Goal: Information Seeking & Learning: Learn about a topic

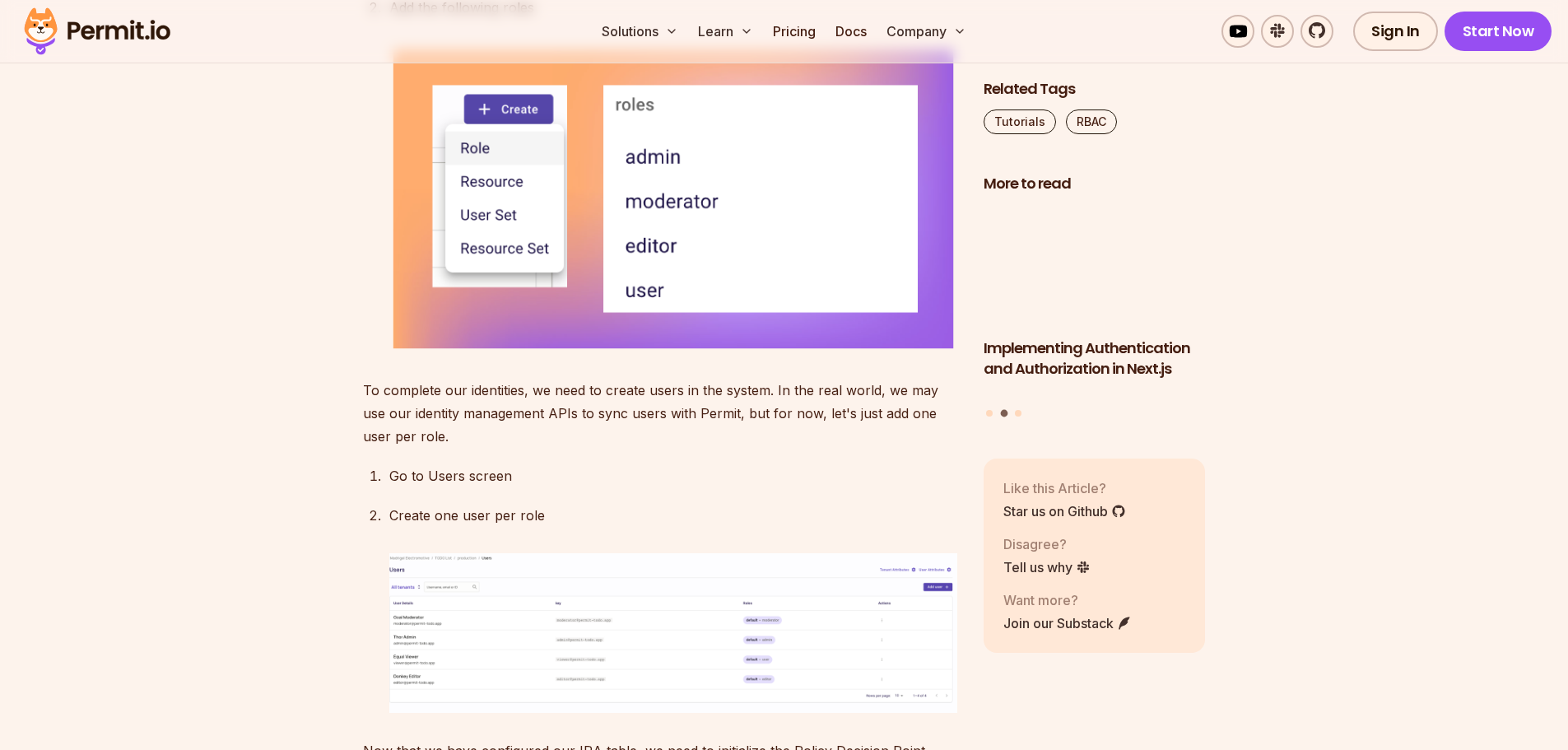
scroll to position [3871, 0]
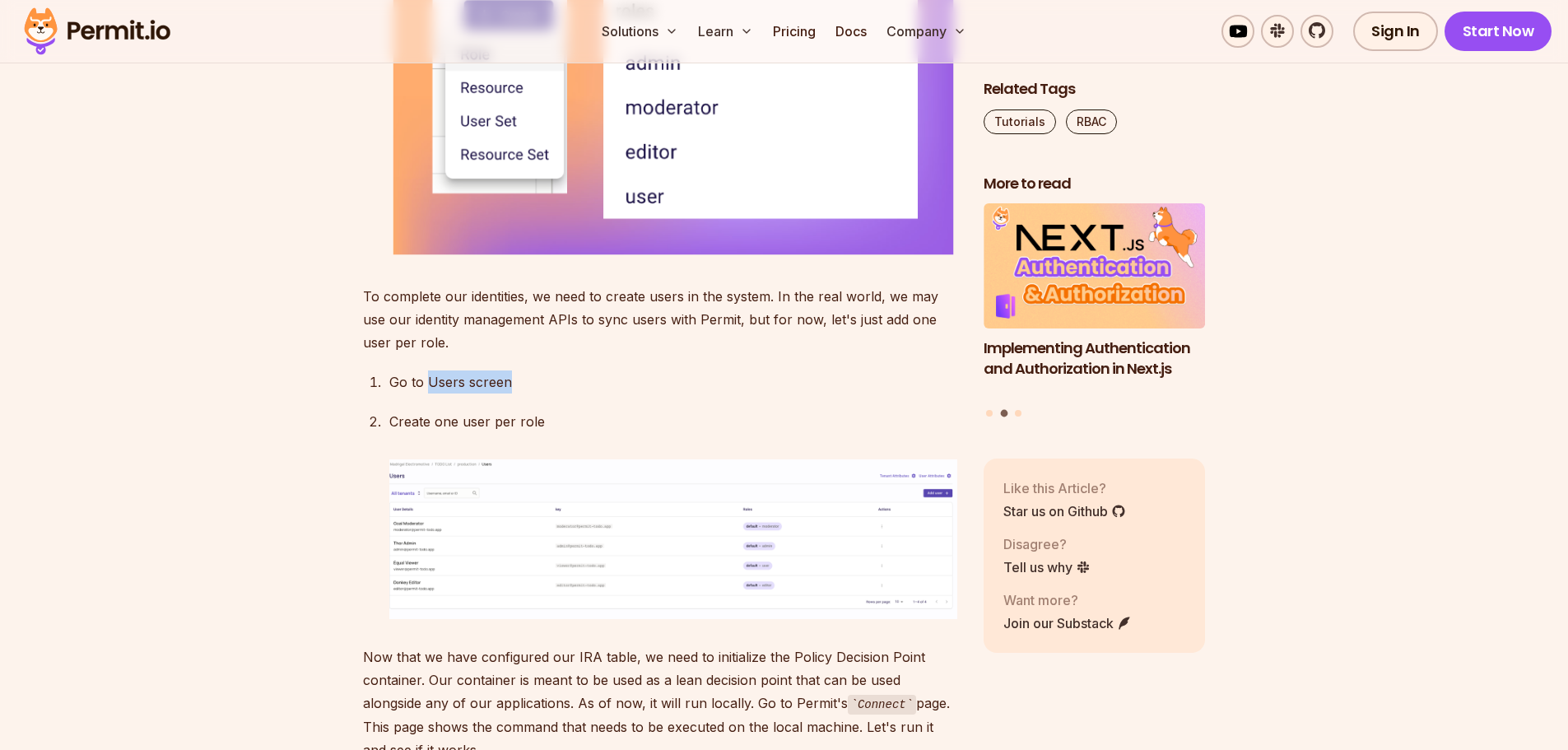
drag, startPoint x: 509, startPoint y: 380, endPoint x: 427, endPoint y: 390, distance: 82.6
click at [427, 390] on p "Go to Users screen" at bounding box center [673, 382] width 568 height 23
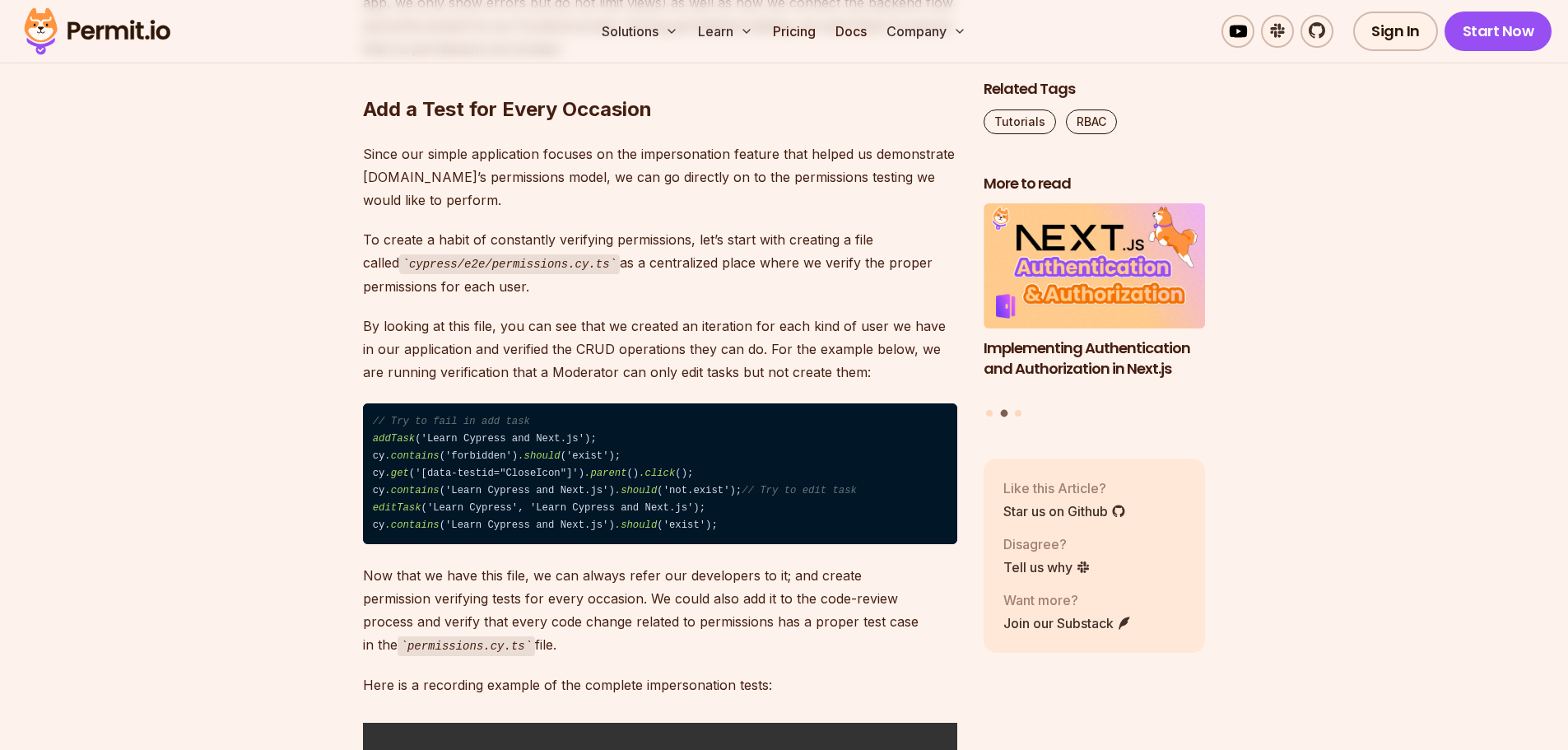
scroll to position [6835, 0]
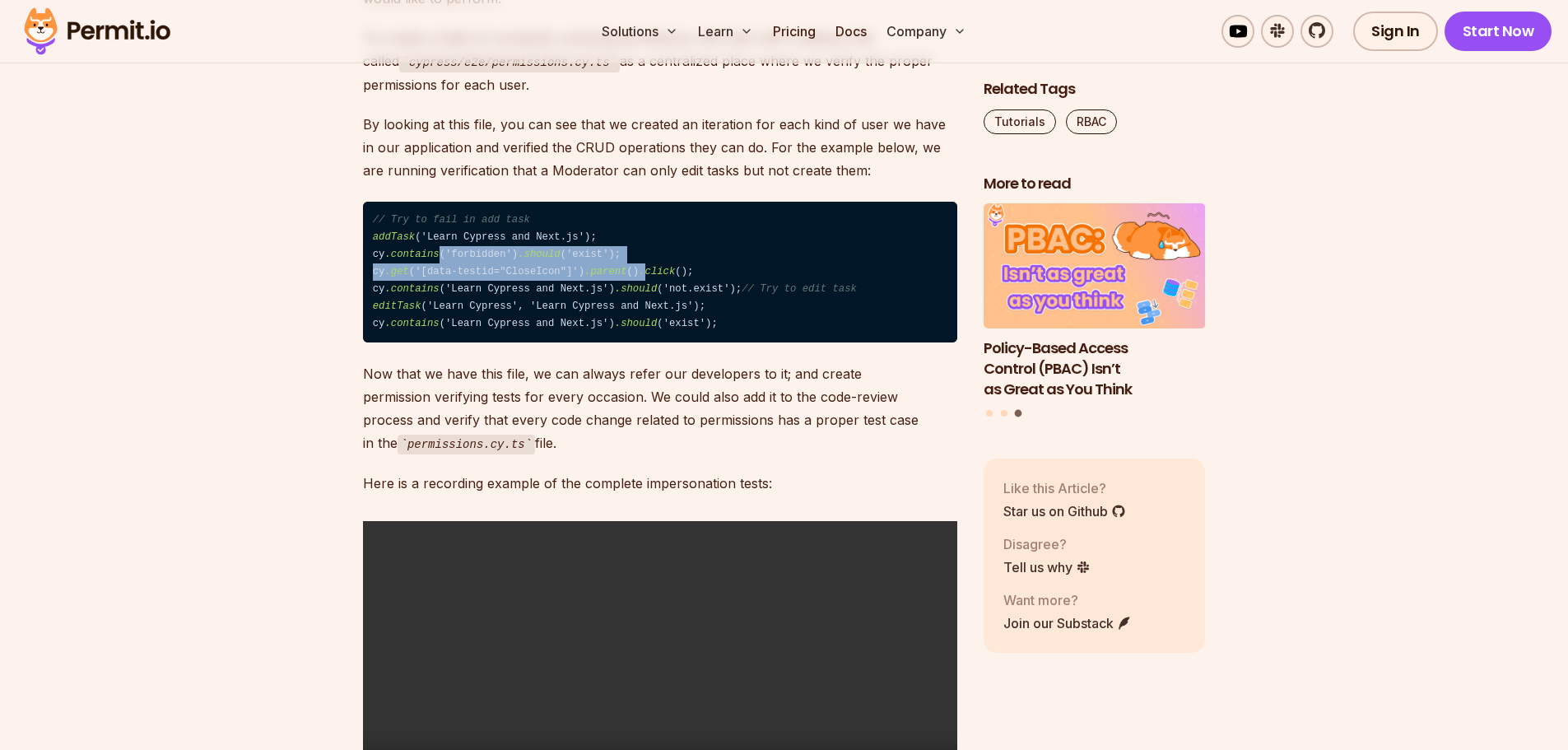
drag, startPoint x: 434, startPoint y: 436, endPoint x: 624, endPoint y: 450, distance: 190.5
click at [624, 344] on code "// Try to fail in add task addTask ('Learn Cypress and Next.js'); cy .contains …" at bounding box center [660, 272] width 595 height 141
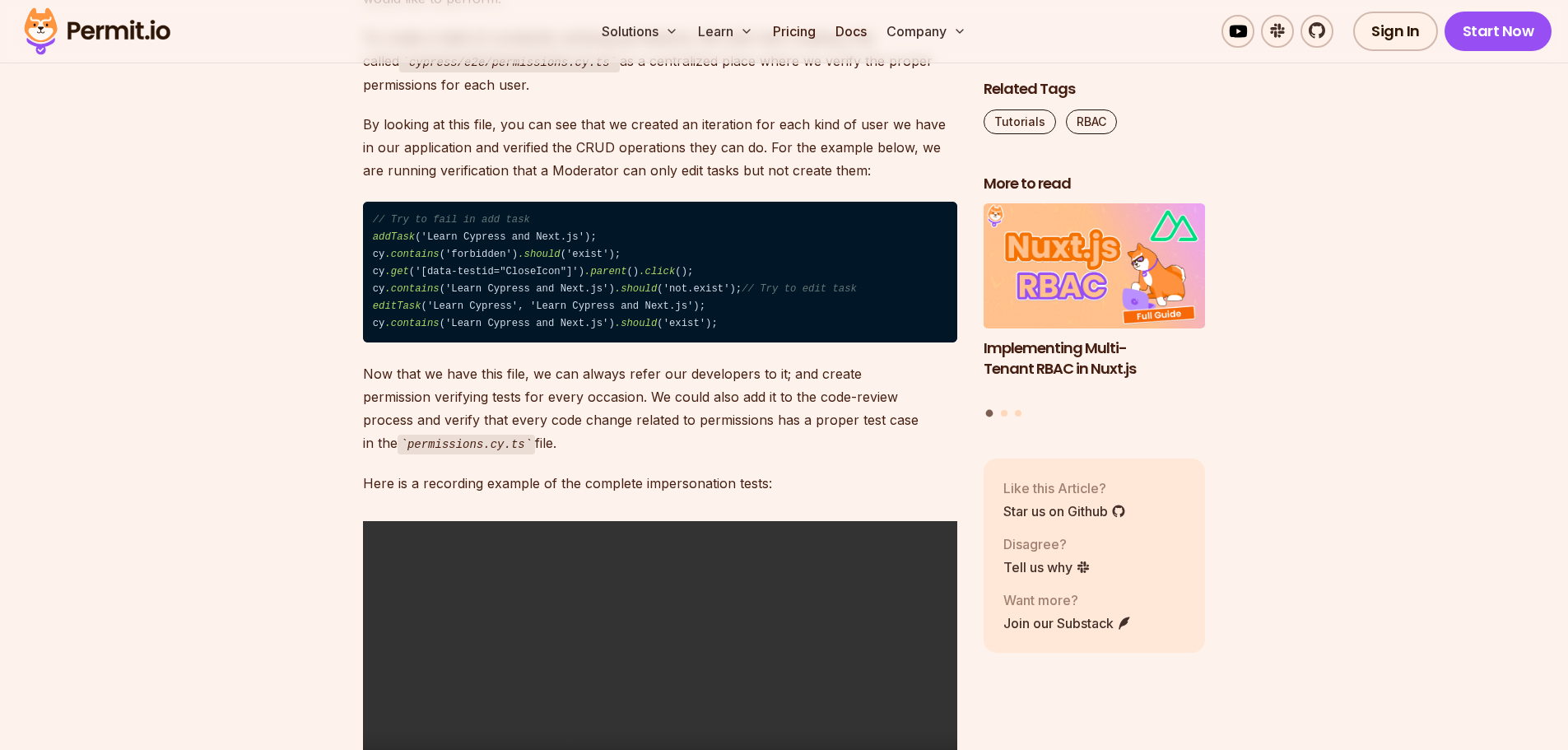
click at [411, 344] on code "// Try to fail in add task addTask ('Learn Cypress and Next.js'); cy .contains …" at bounding box center [660, 272] width 595 height 141
drag, startPoint x: 382, startPoint y: 457, endPoint x: 758, endPoint y: 457, distance: 376.0
click at [758, 344] on code "// Try to fail in add task addTask ('Learn Cypress and Next.js'); cy .contains …" at bounding box center [660, 272] width 595 height 141
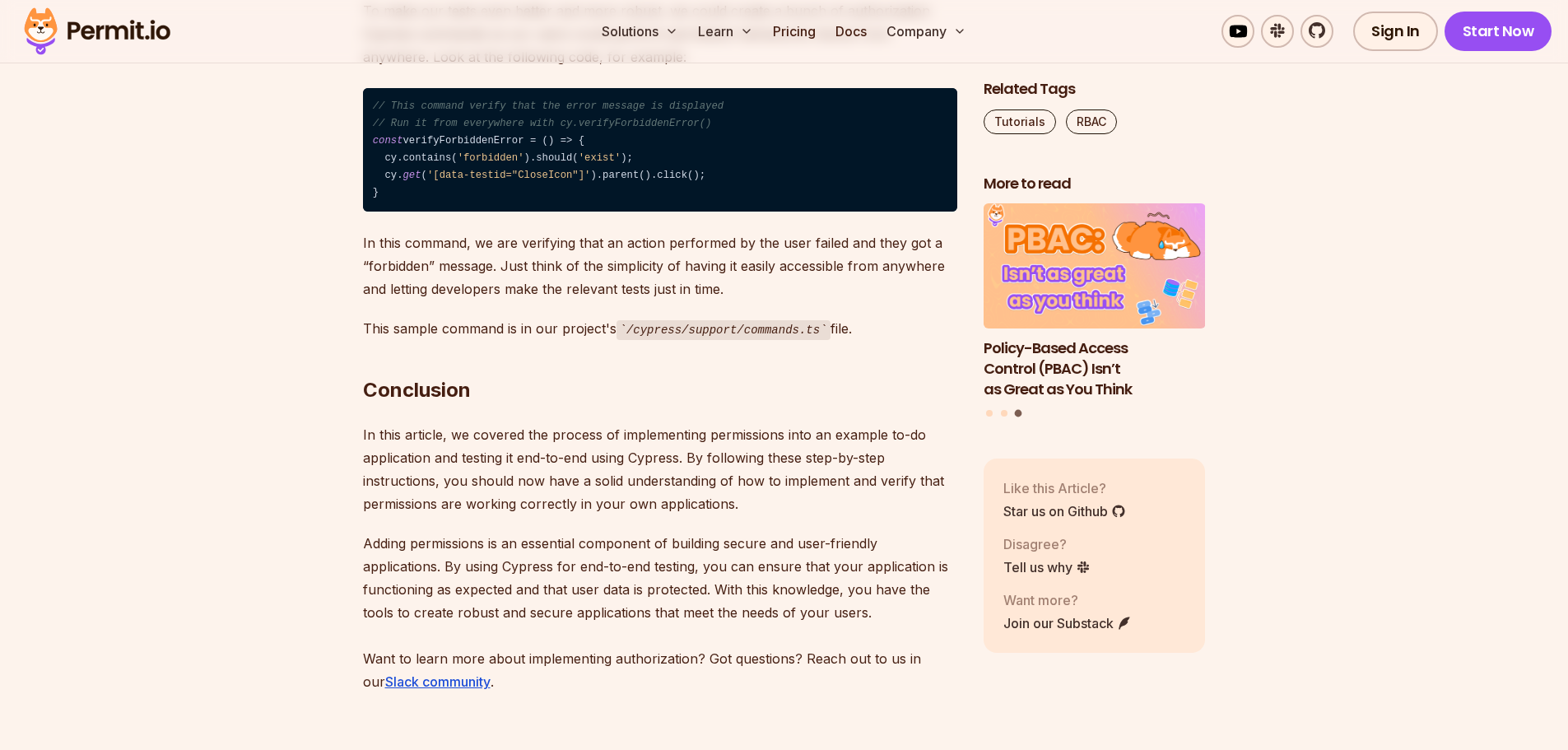
scroll to position [7577, 0]
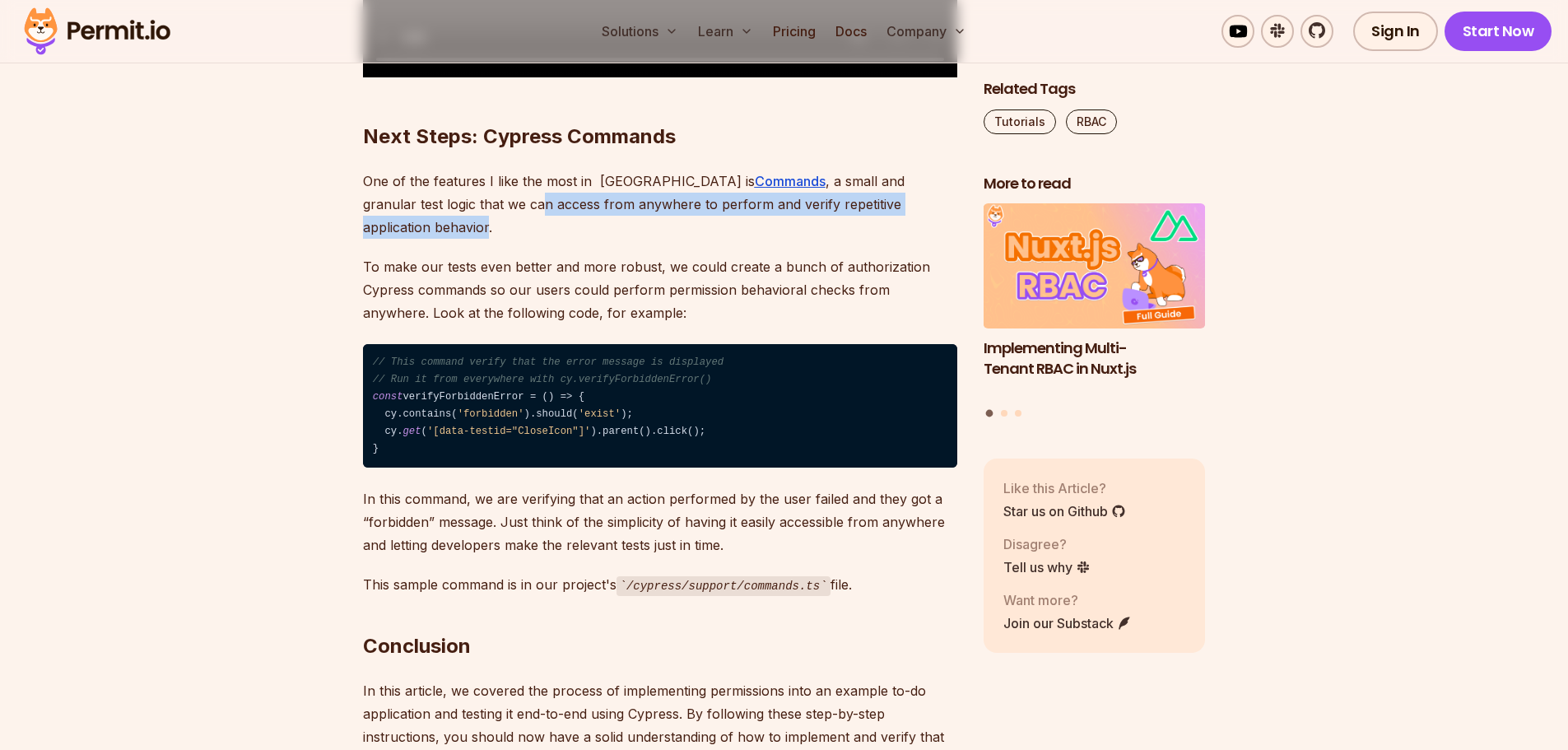
drag, startPoint x: 398, startPoint y: 460, endPoint x: 880, endPoint y: 461, distance: 482.0
click at [880, 239] on p "One of the features I like the most in Cypress is Commands , a small and granul…" at bounding box center [660, 204] width 595 height 69
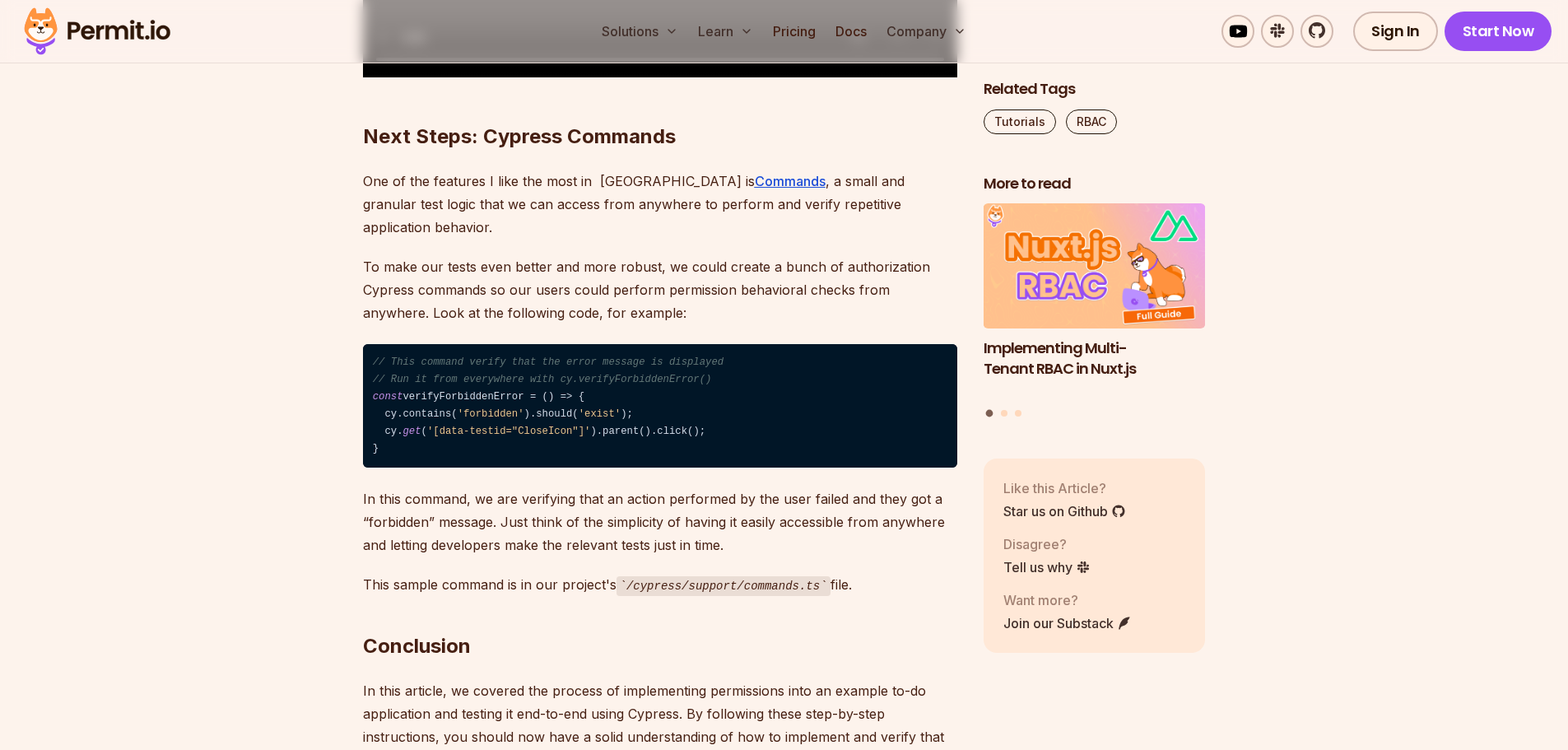
click at [411, 325] on p "To make our tests even better and more robust, we could create a bunch of autho…" at bounding box center [660, 290] width 595 height 69
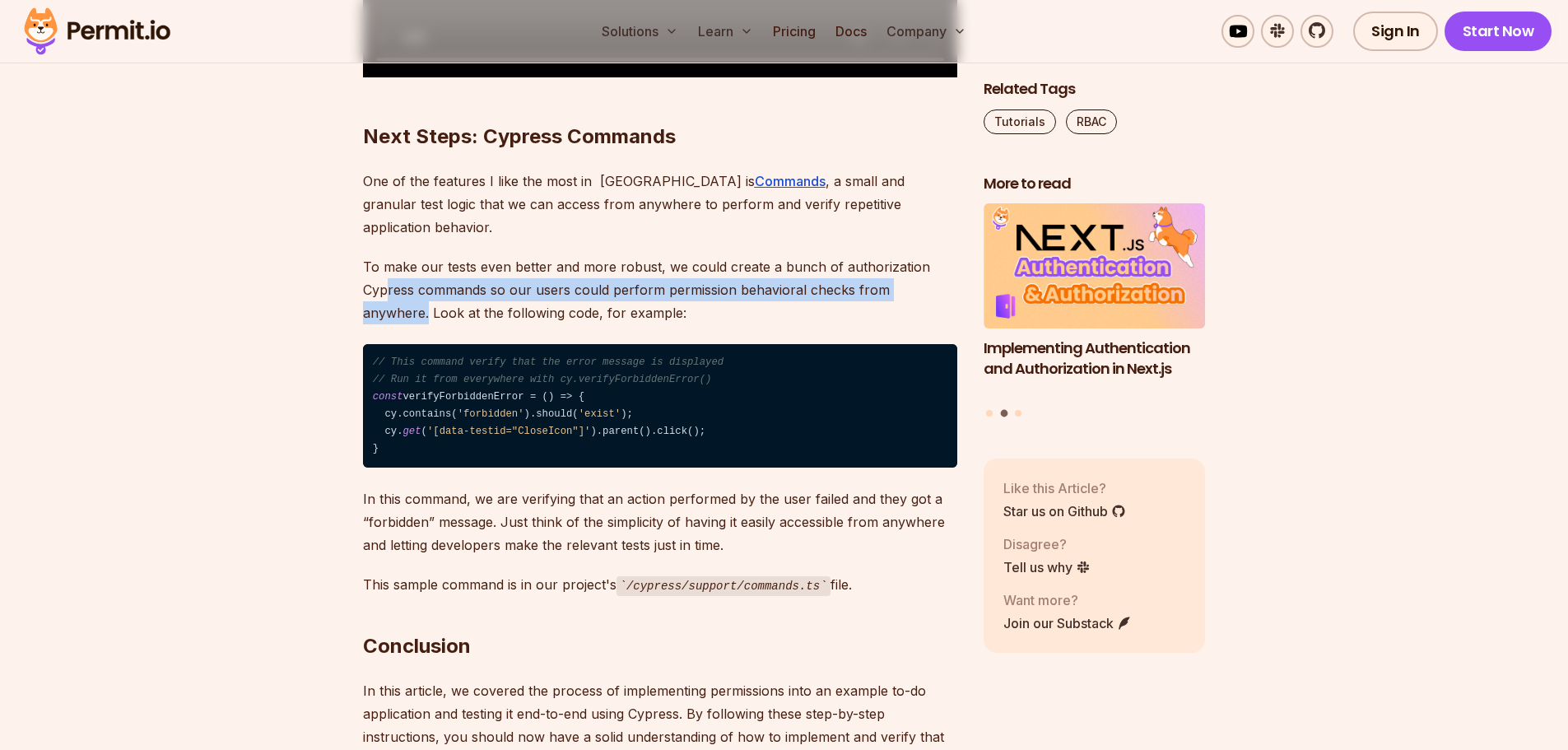
drag, startPoint x: 390, startPoint y: 525, endPoint x: 958, endPoint y: 529, distance: 568.0
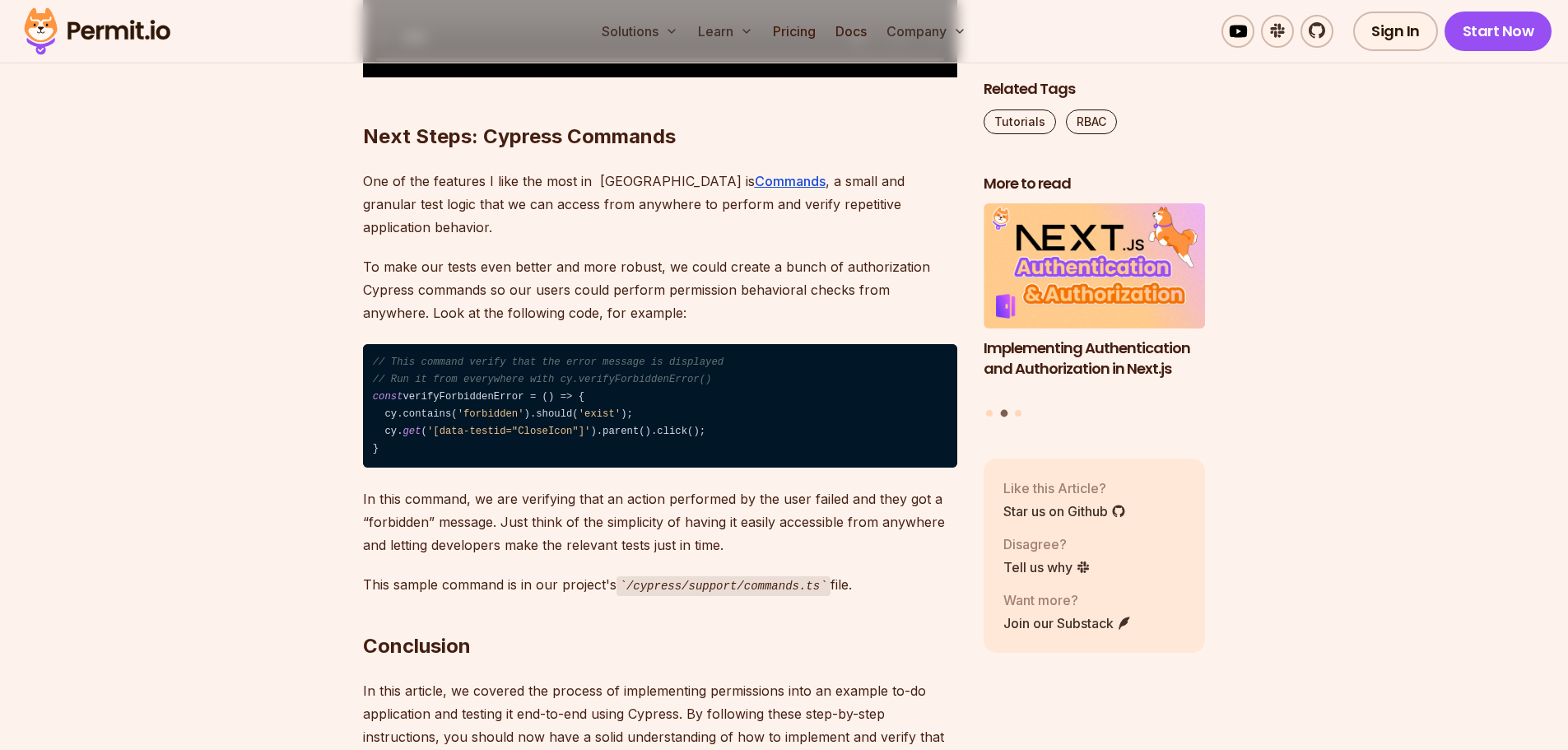
click at [747, 325] on p "To make our tests even better and more robust, we could create a bunch of autho…" at bounding box center [660, 290] width 595 height 69
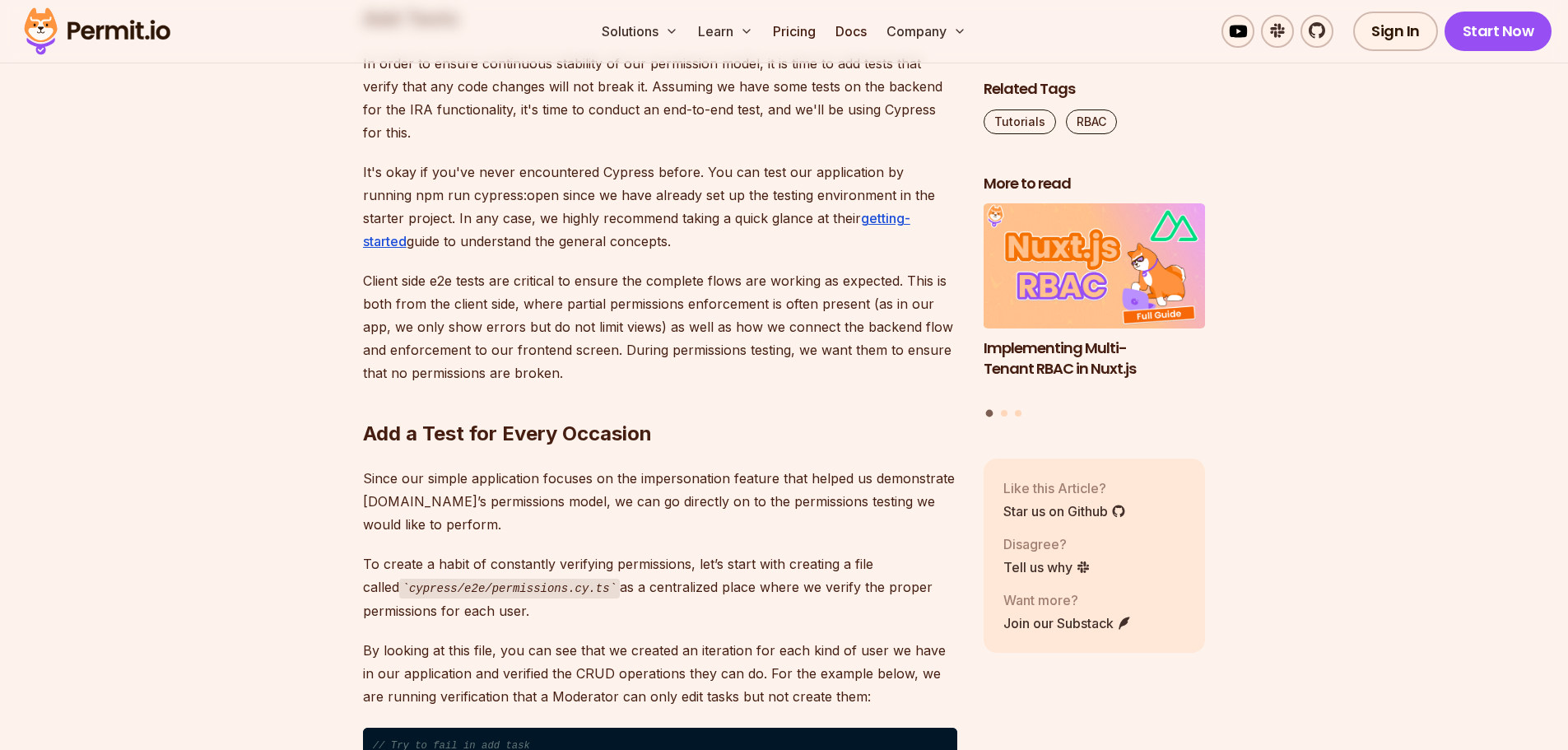
scroll to position [6259, 0]
